Goal: Task Accomplishment & Management: Use online tool/utility

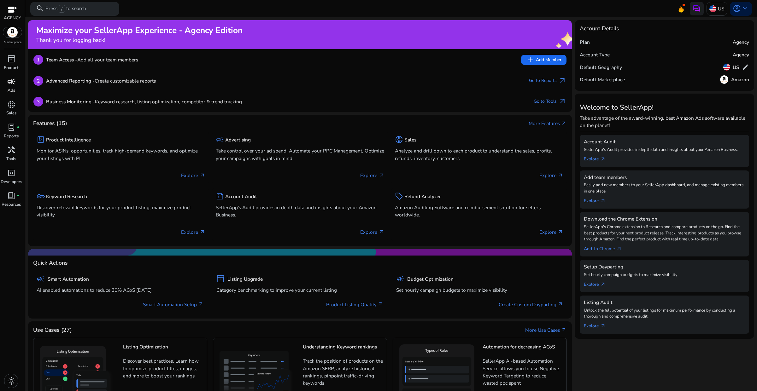
click at [12, 88] on p "Ads" at bounding box center [12, 91] width 8 height 6
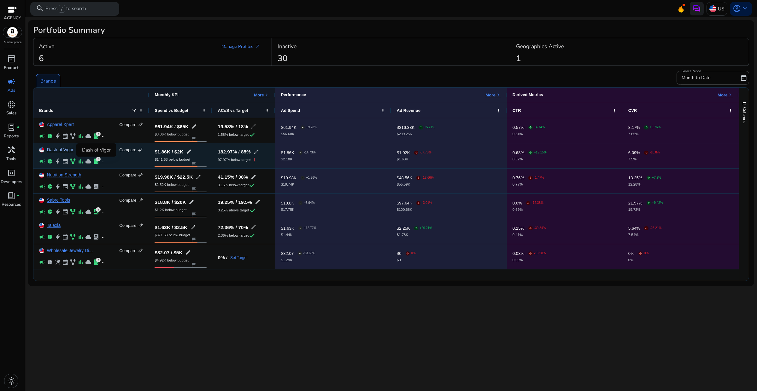
click at [58, 149] on link "Dash of Vigor" at bounding box center [60, 150] width 27 height 5
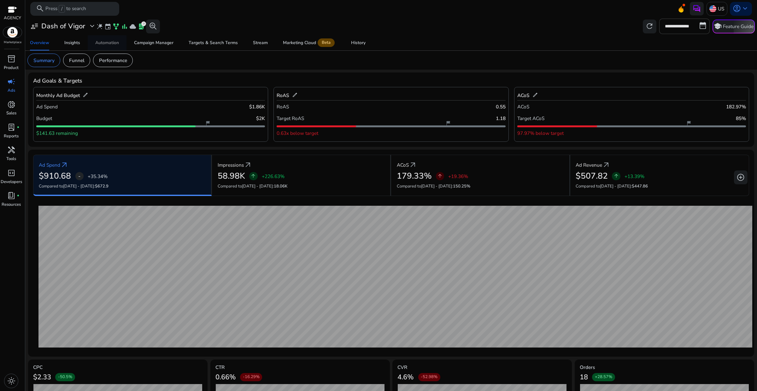
click at [111, 41] on div "Automation" at bounding box center [107, 43] width 24 height 4
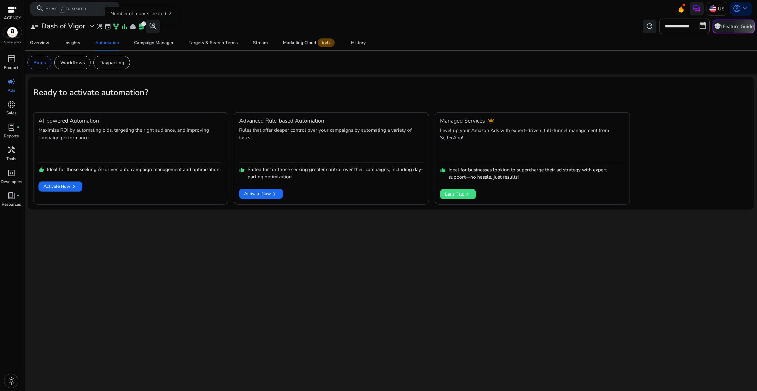
click at [140, 29] on span "lab_profile" at bounding box center [141, 26] width 7 height 7
click at [69, 62] on p "Workflows" at bounding box center [72, 62] width 25 height 7
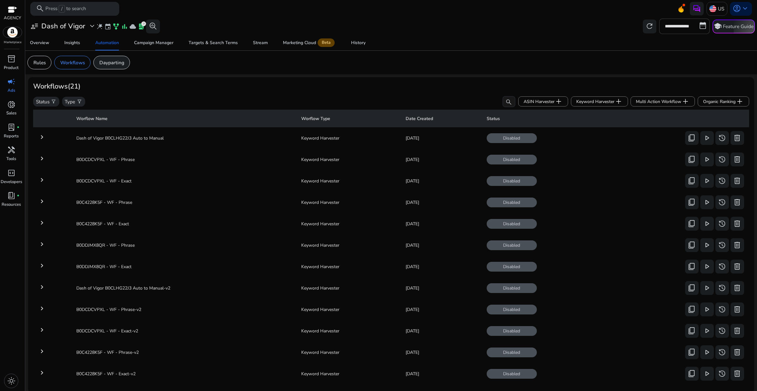
click at [115, 63] on p "Dayparting" at bounding box center [111, 62] width 25 height 7
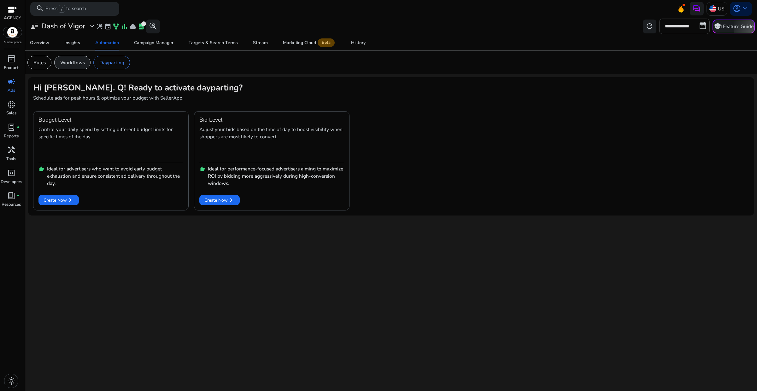
click at [82, 64] on p "Workflows" at bounding box center [72, 62] width 25 height 7
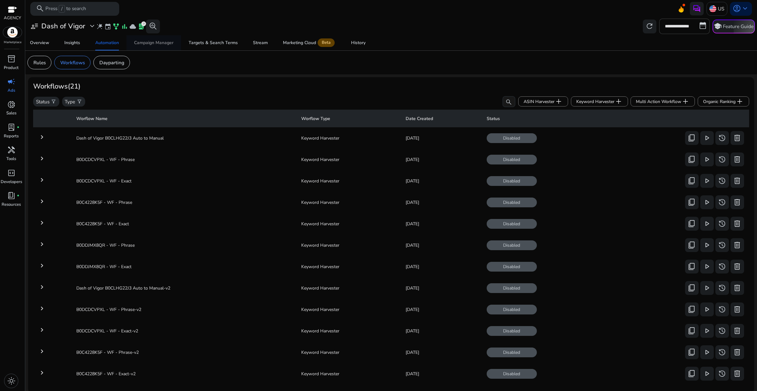
click at [140, 45] on div "Campaign Manager" at bounding box center [153, 43] width 39 height 4
